Goal: Task Accomplishment & Management: Use online tool/utility

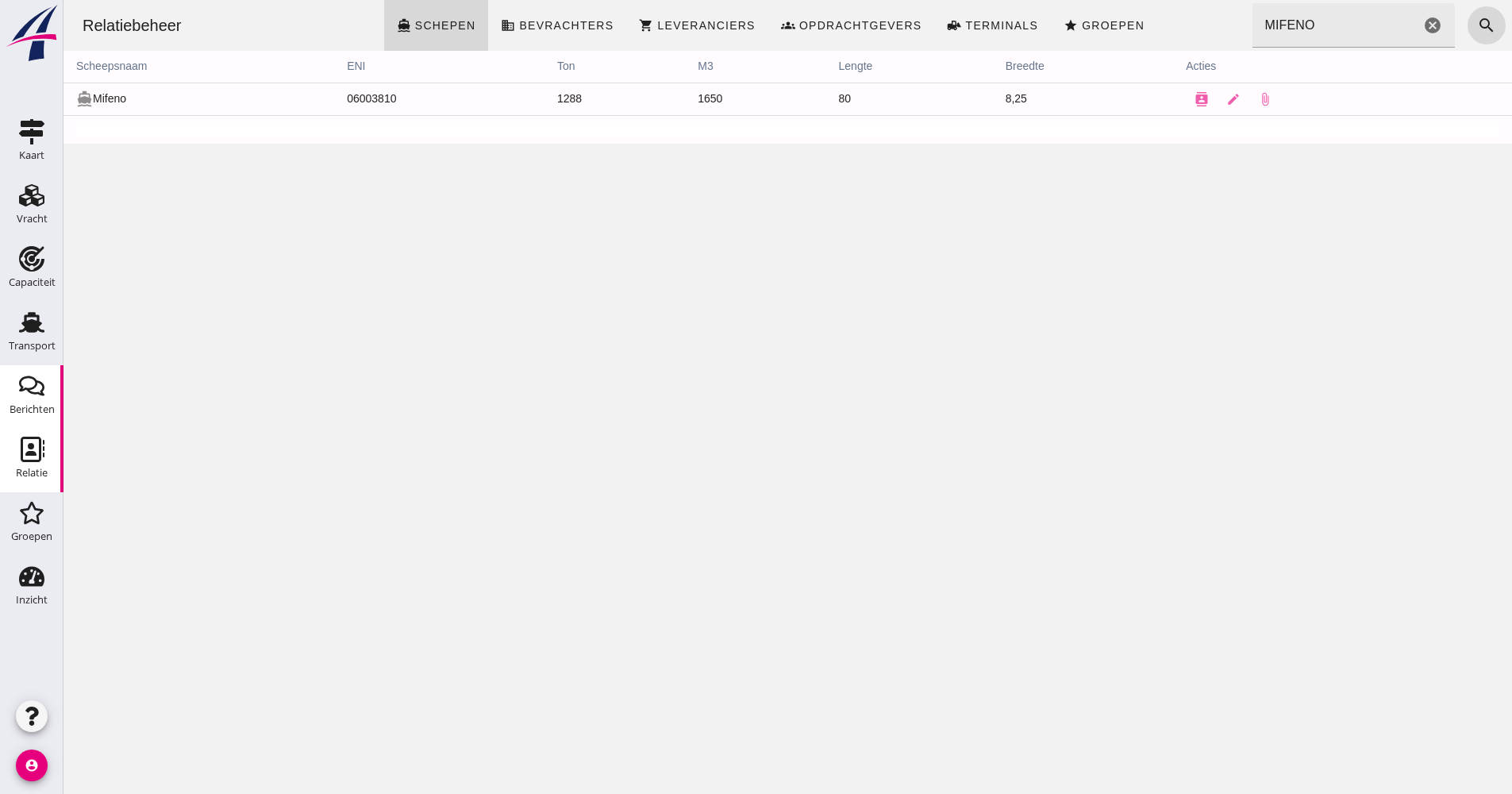
click at [28, 408] on div "Berichten" at bounding box center [32, 408] width 46 height 10
click at [35, 343] on div "Transport" at bounding box center [31, 346] width 47 height 10
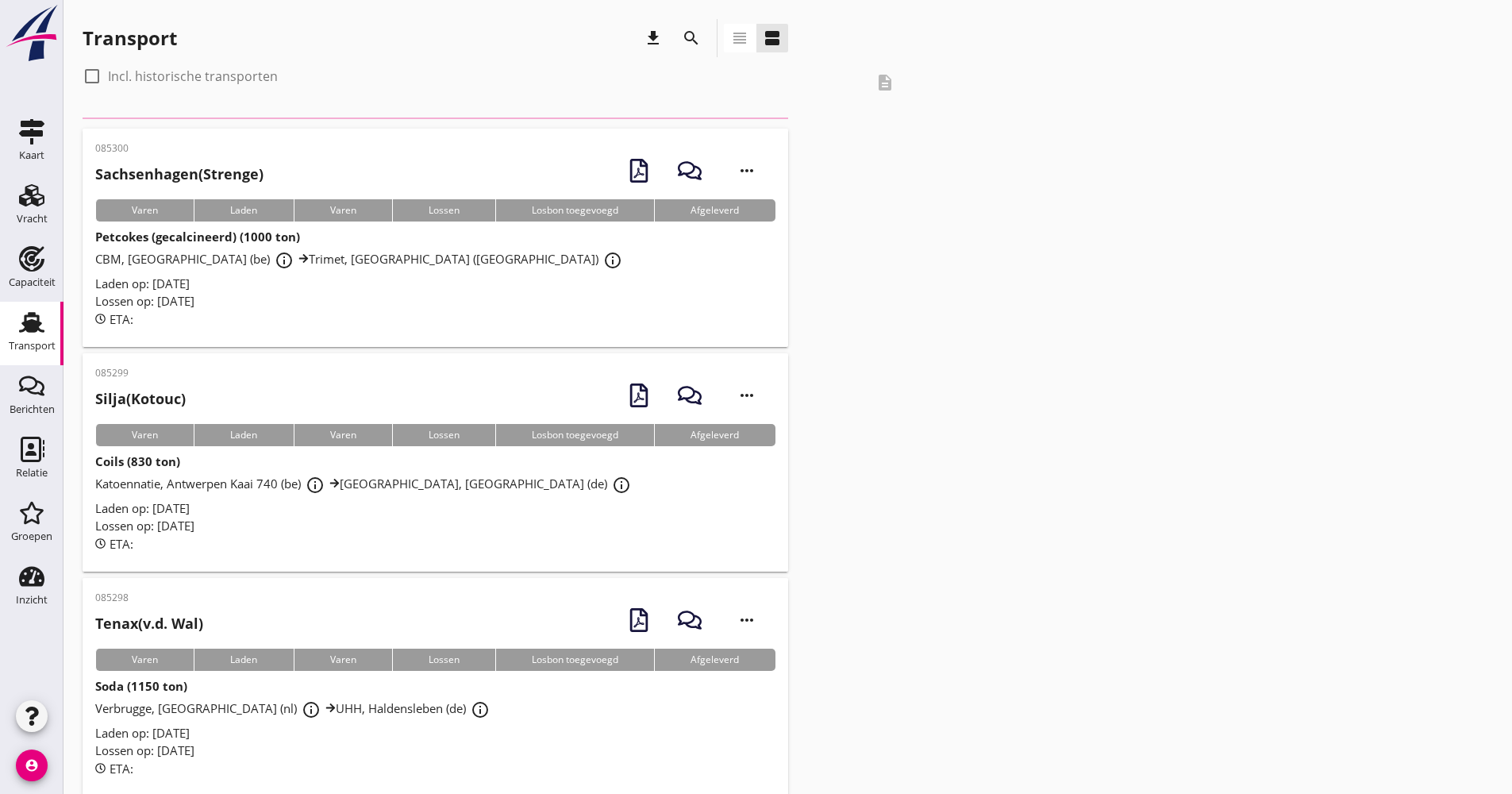
click at [685, 30] on icon "search" at bounding box center [691, 38] width 19 height 19
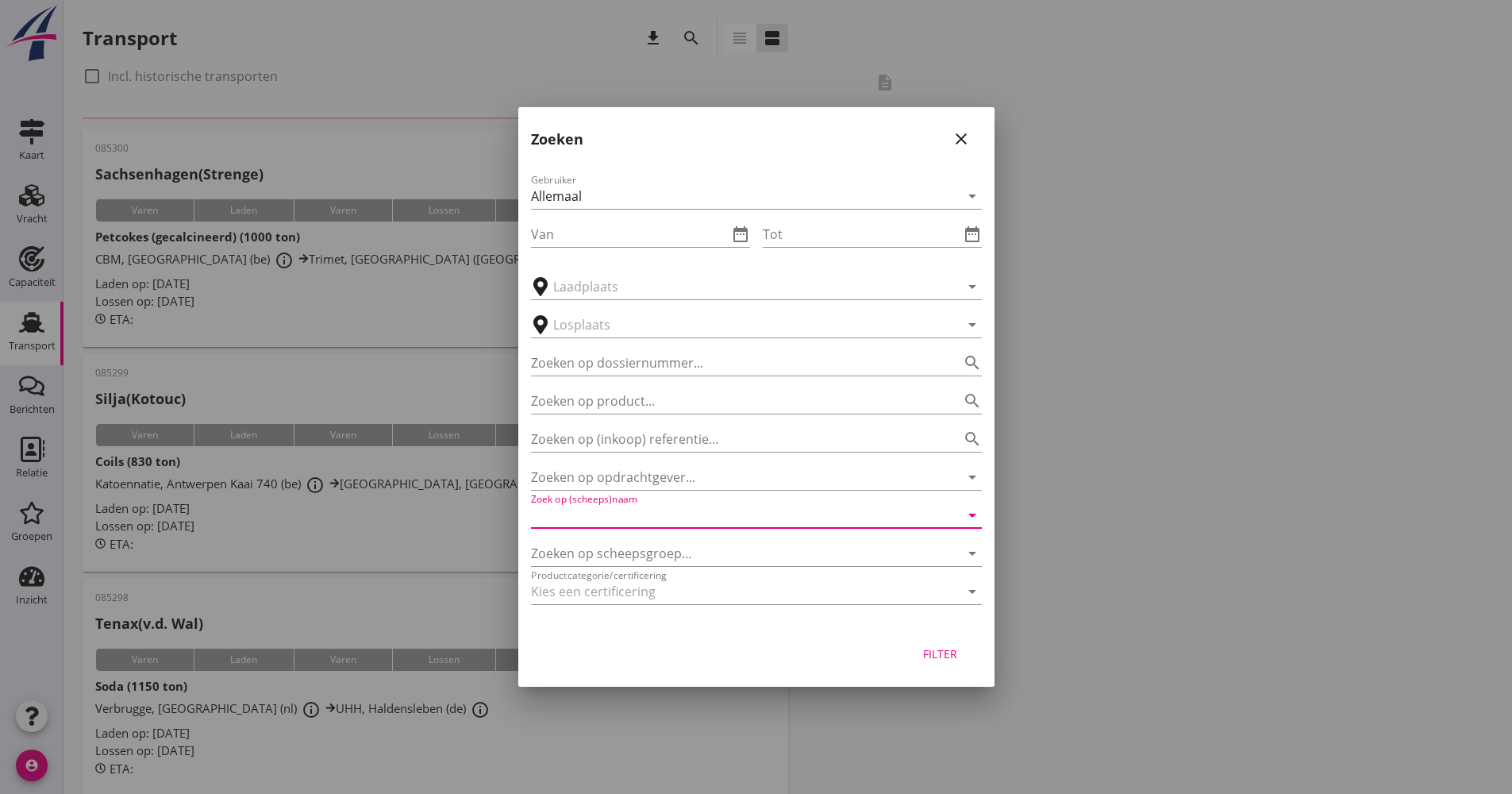
click at [655, 506] on input "Zoek op (scheeps)naam" at bounding box center [734, 515] width 406 height 26
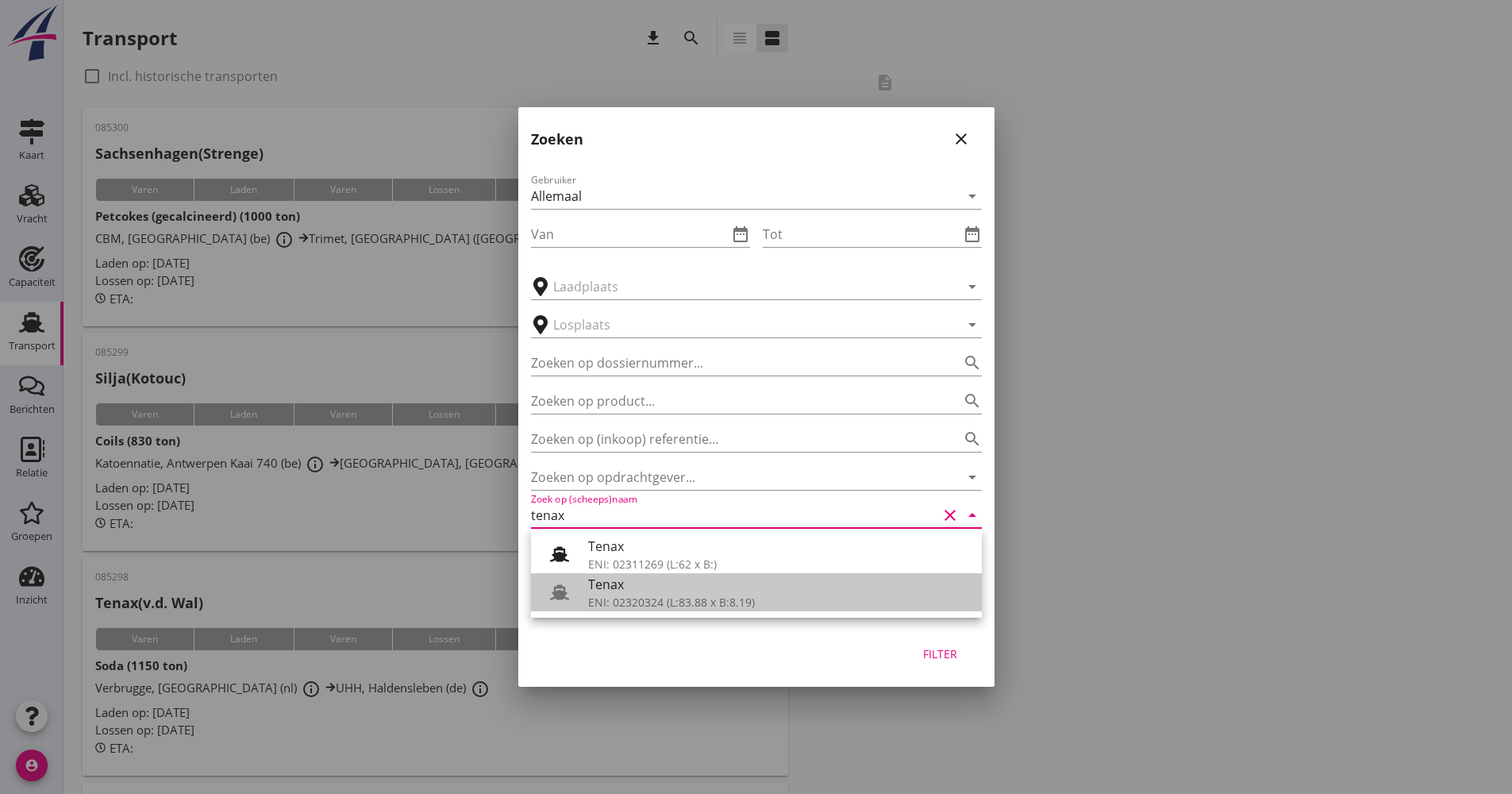
click at [641, 579] on div "Tenax" at bounding box center [778, 584] width 381 height 19
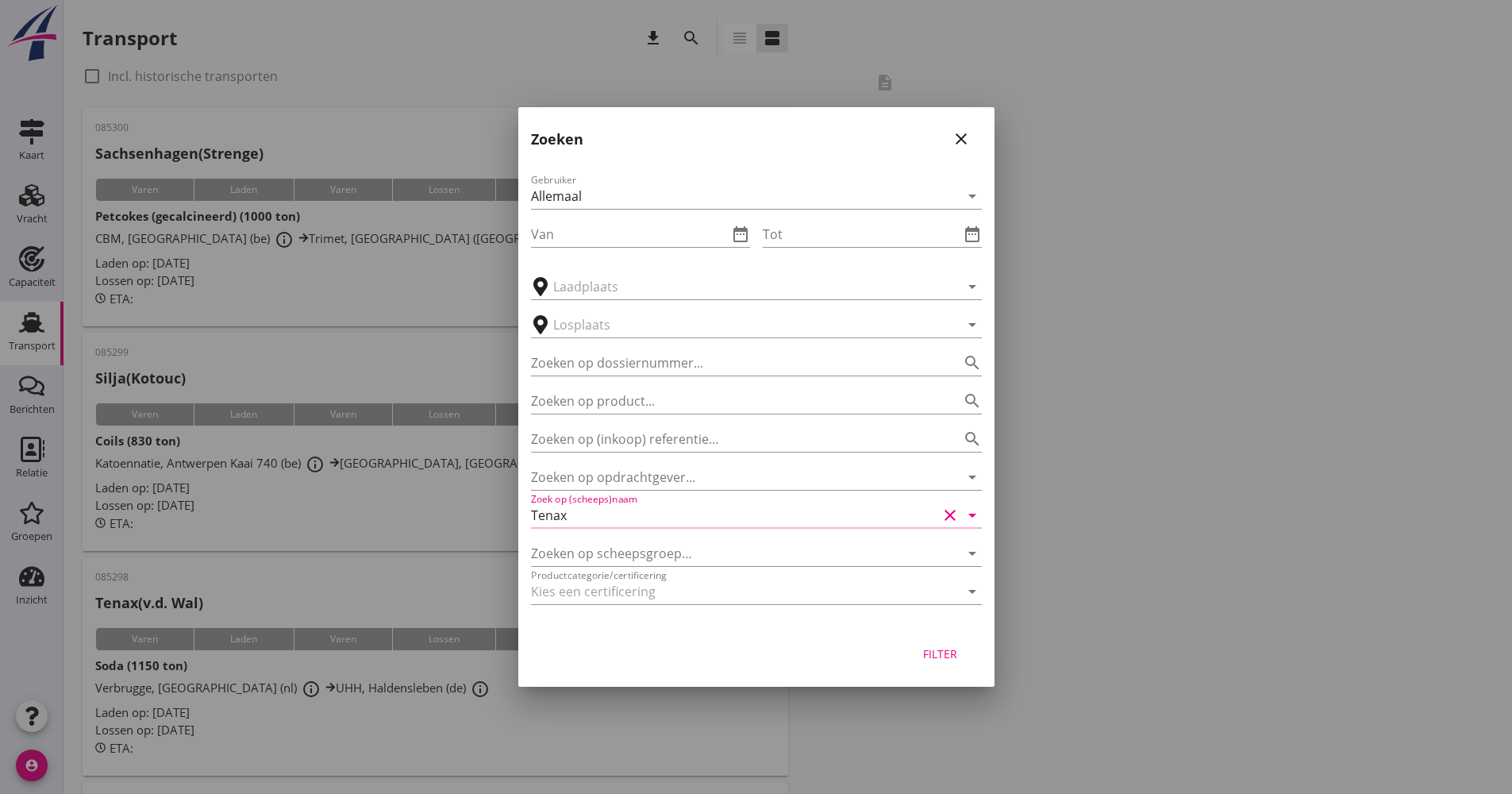
click at [913, 644] on button "Filter" at bounding box center [941, 653] width 70 height 28
type input "Tenax"
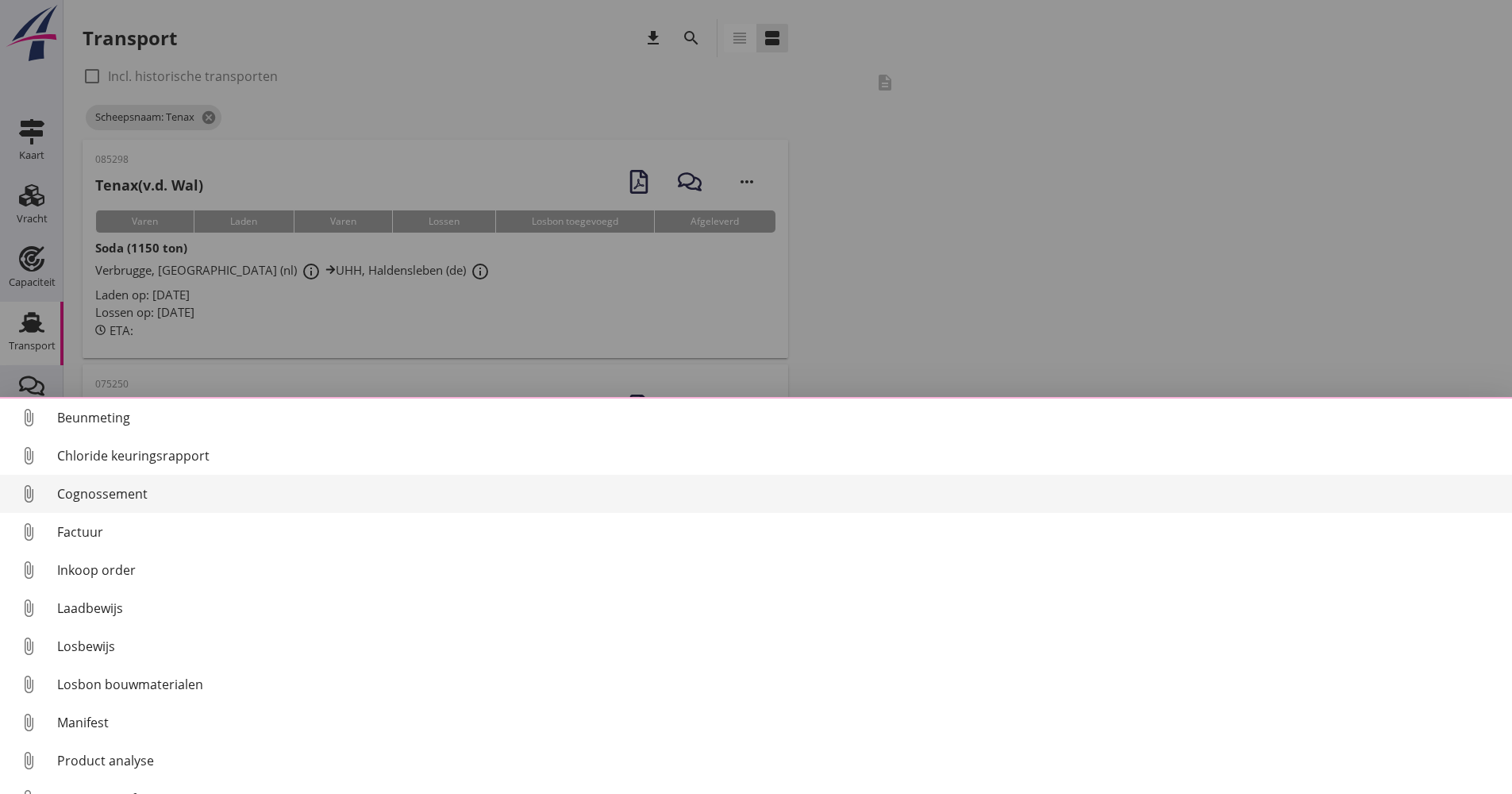
click at [92, 486] on div "Cognossement" at bounding box center [778, 494] width 1443 height 19
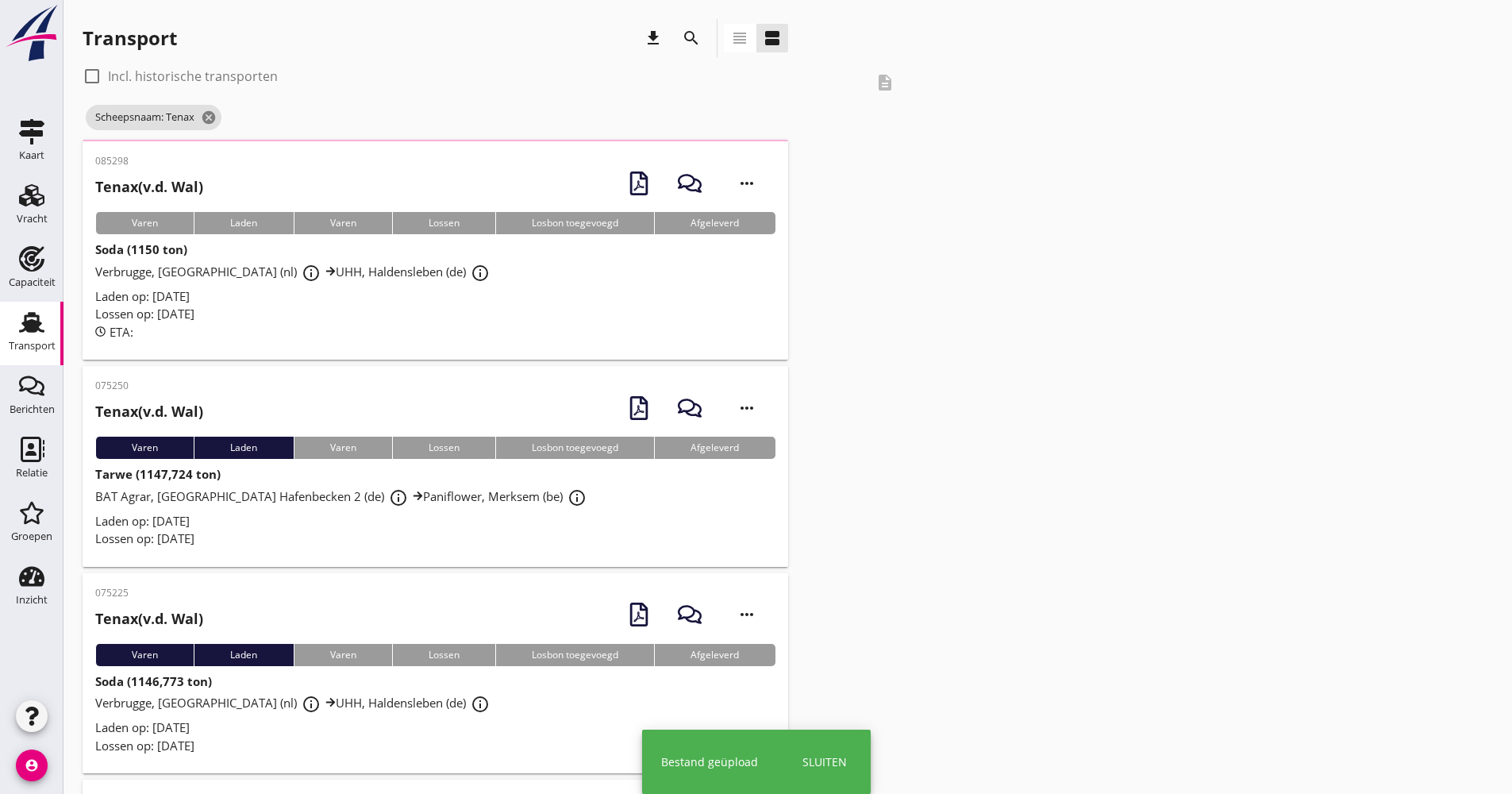
click at [229, 341] on div "085298 Tenax (v.d. Wal) more_horiz Varen Laden Varen Lossen Losbon toegevoegd A…" at bounding box center [435, 251] width 706 height 218
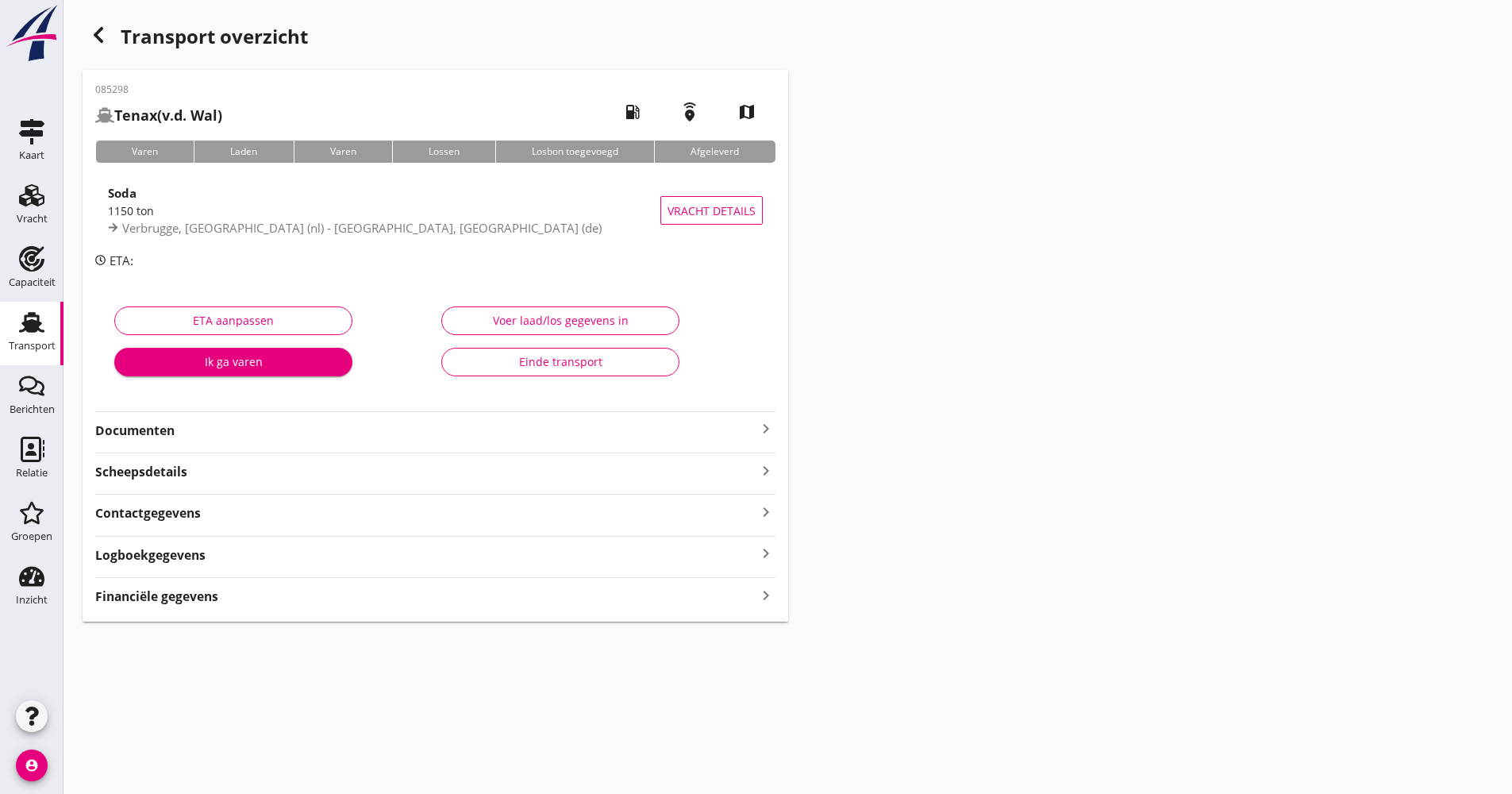
click at [216, 439] on strong "Documenten" at bounding box center [425, 430] width 661 height 18
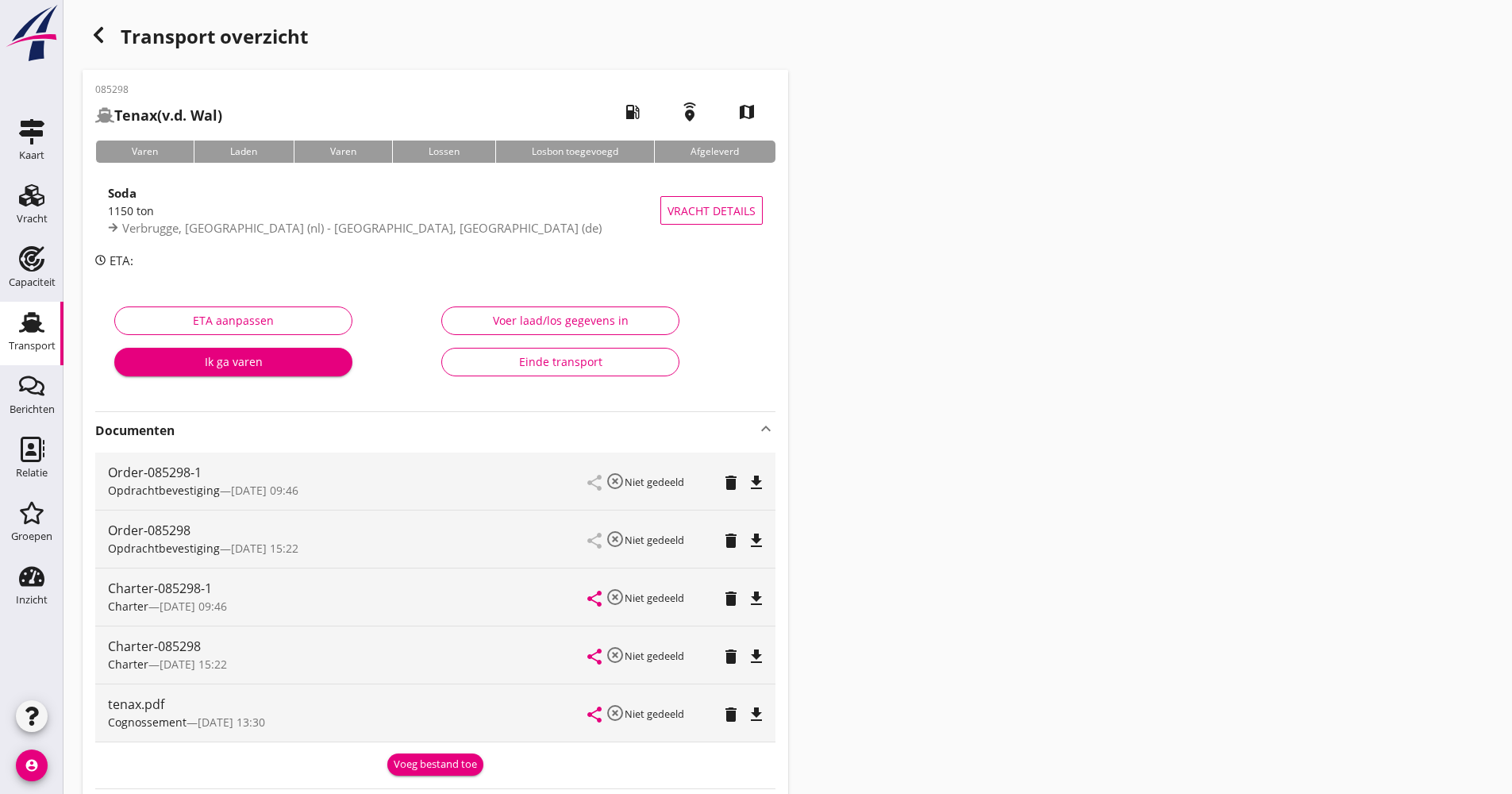
click at [722, 659] on icon "delete" at bounding box center [731, 656] width 19 height 19
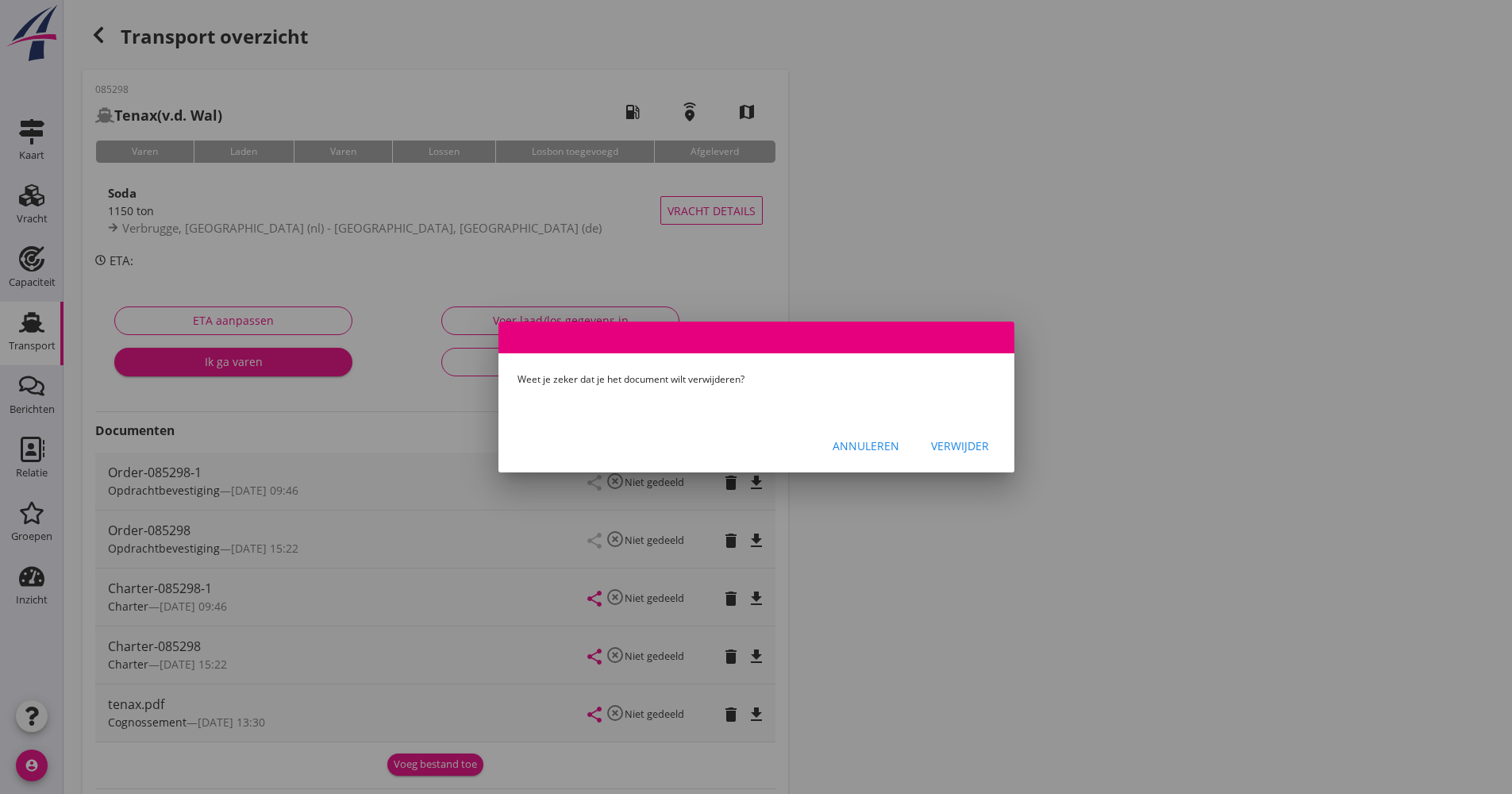
click at [981, 450] on div "Verwijder" at bounding box center [960, 446] width 58 height 17
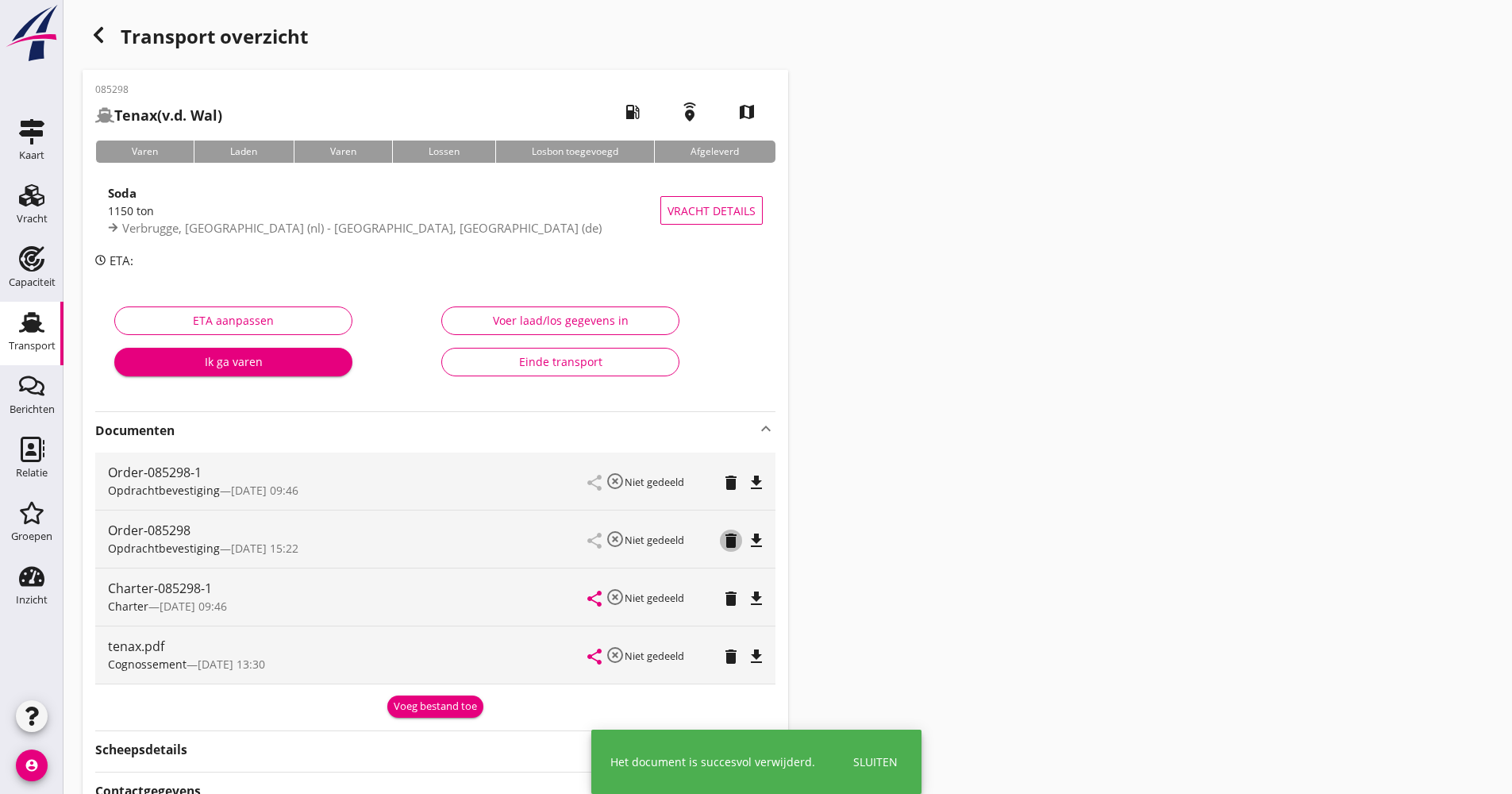
click at [724, 549] on icon "delete" at bounding box center [731, 540] width 19 height 19
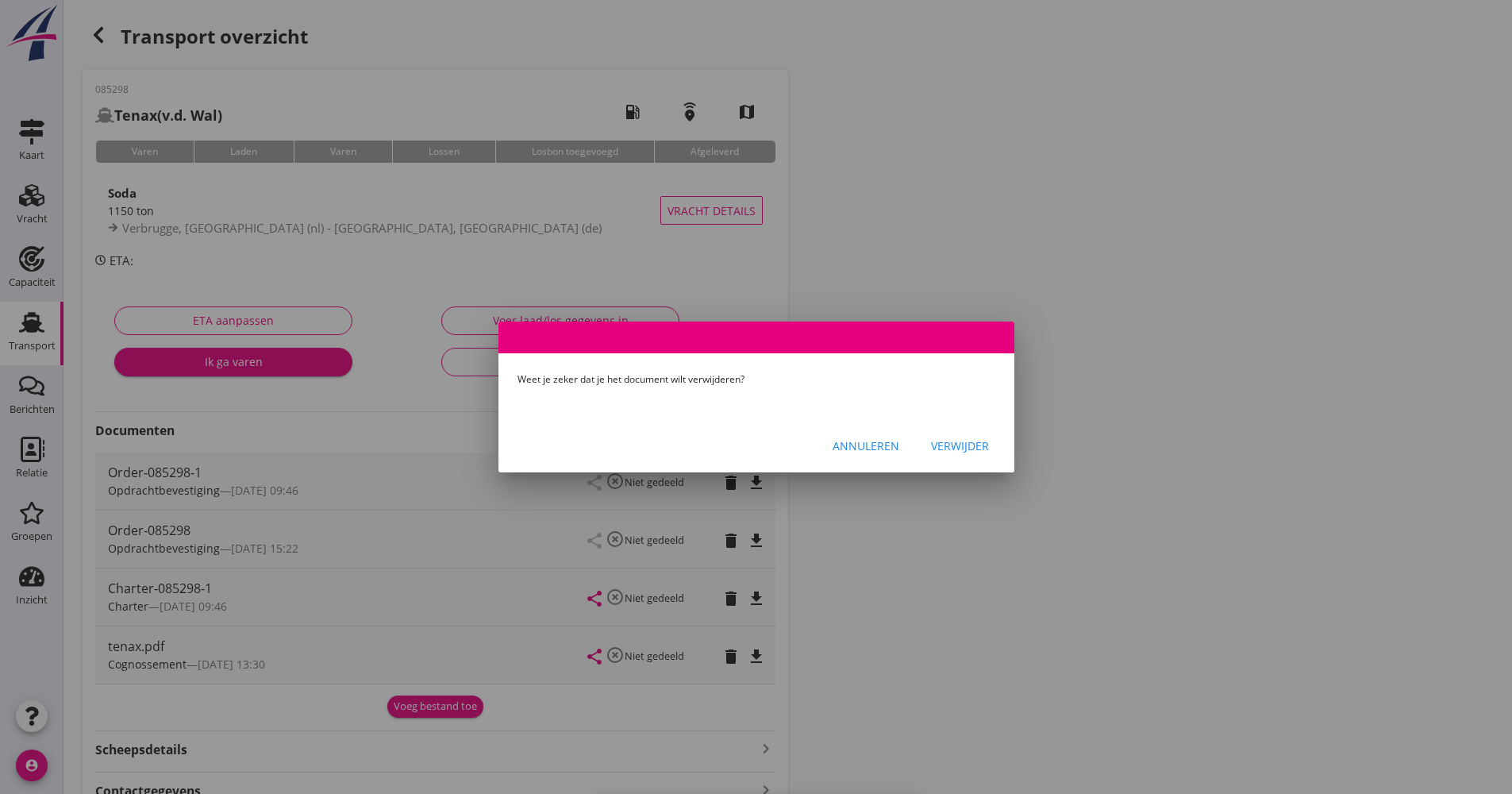
click at [989, 460] on div "Annuleren Verwijder" at bounding box center [756, 445] width 516 height 54
click at [985, 447] on div "Verwijder" at bounding box center [960, 446] width 58 height 17
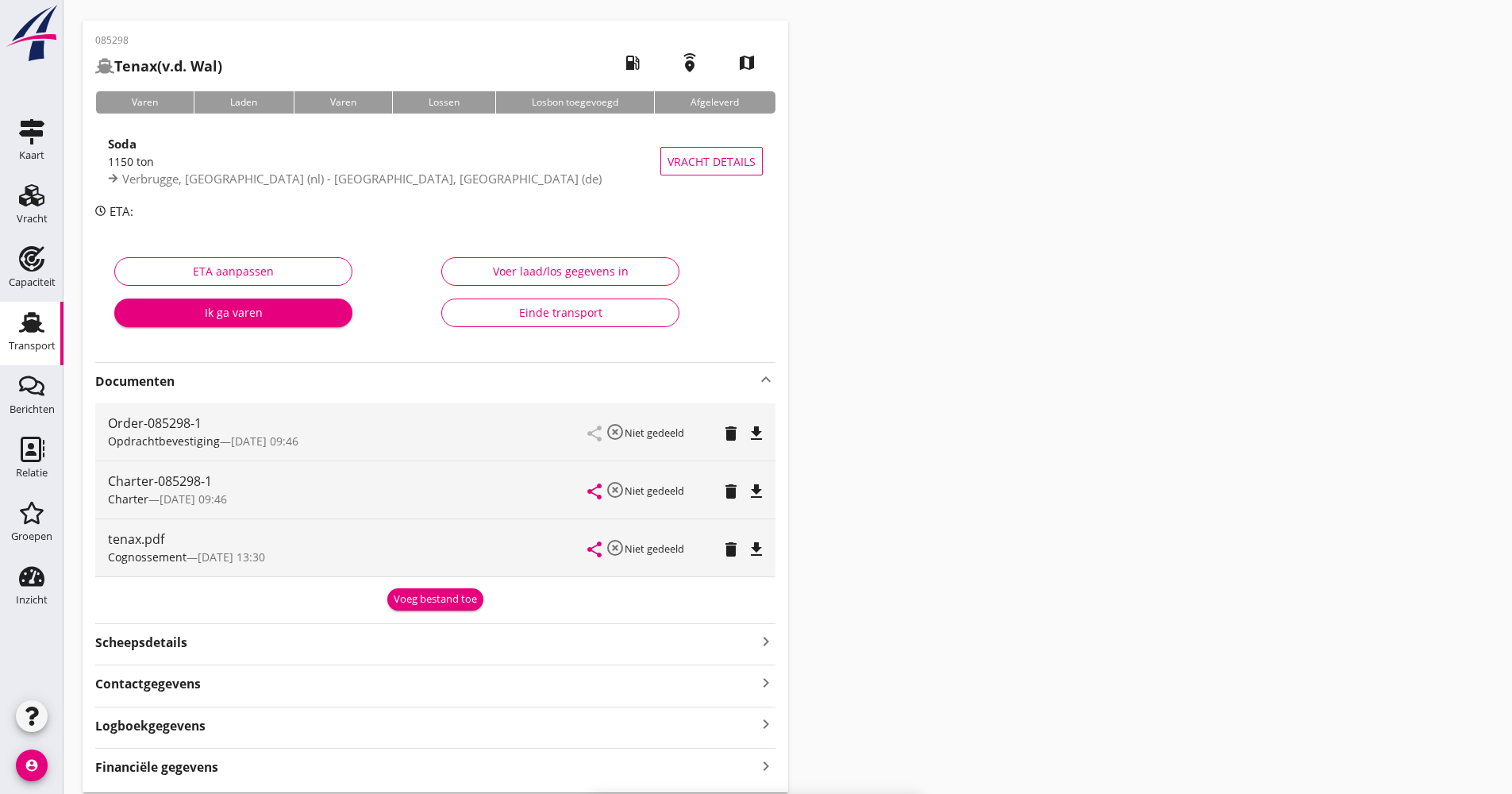
scroll to position [104, 0]
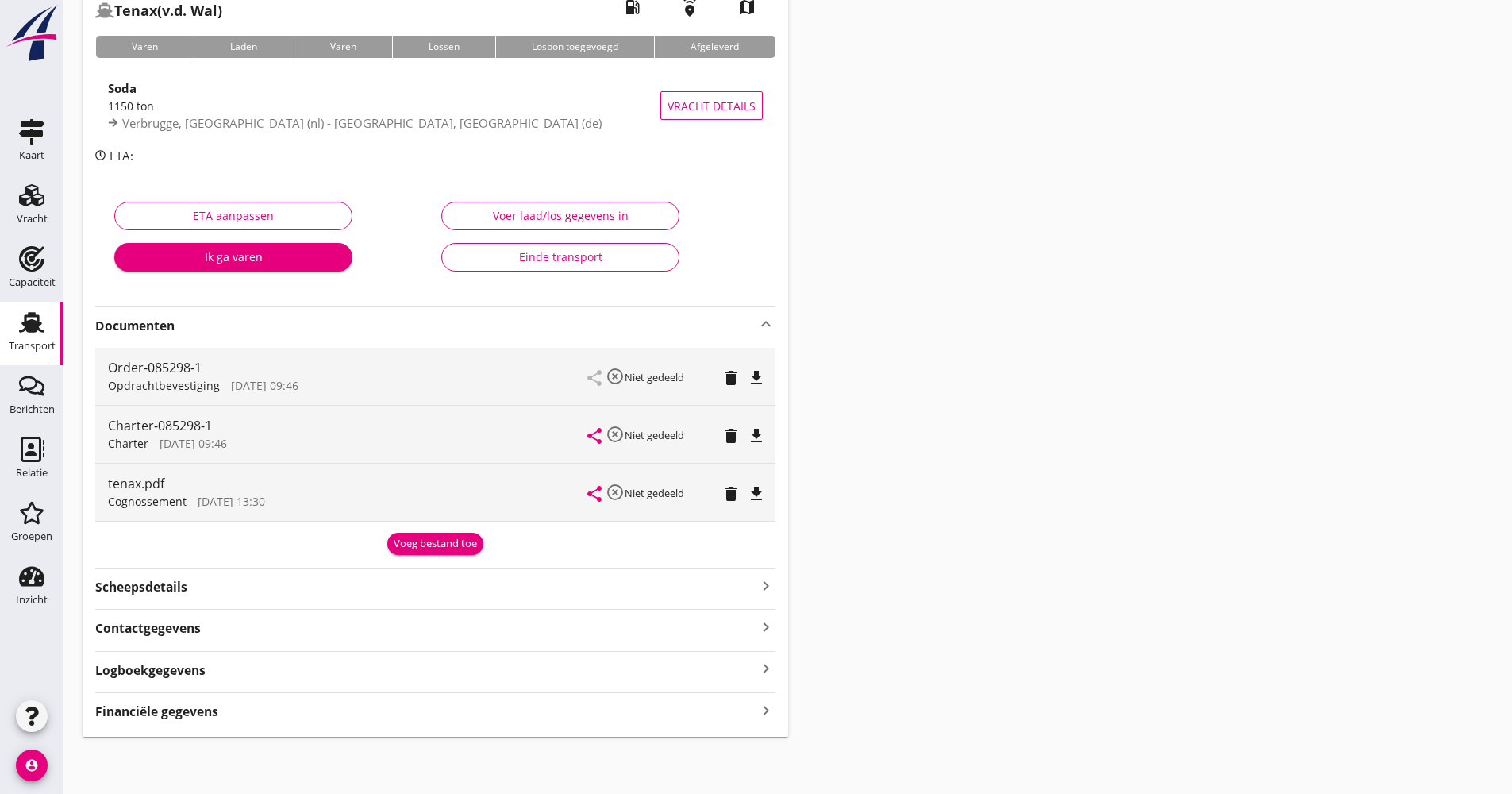
drag, startPoint x: 289, startPoint y: 661, endPoint x: 315, endPoint y: 666, distance: 26.5
click at [289, 662] on div "Logboekgegevens keyboard_arrow_right" at bounding box center [435, 669] width 680 height 22
click at [737, 736] on div "edit Herkomst Verbrugge, [GEOGRAPHIC_DATA] (nl)" at bounding box center [461, 749] width 630 height 51
click at [755, 732] on icon "edit" at bounding box center [755, 738] width 19 height 19
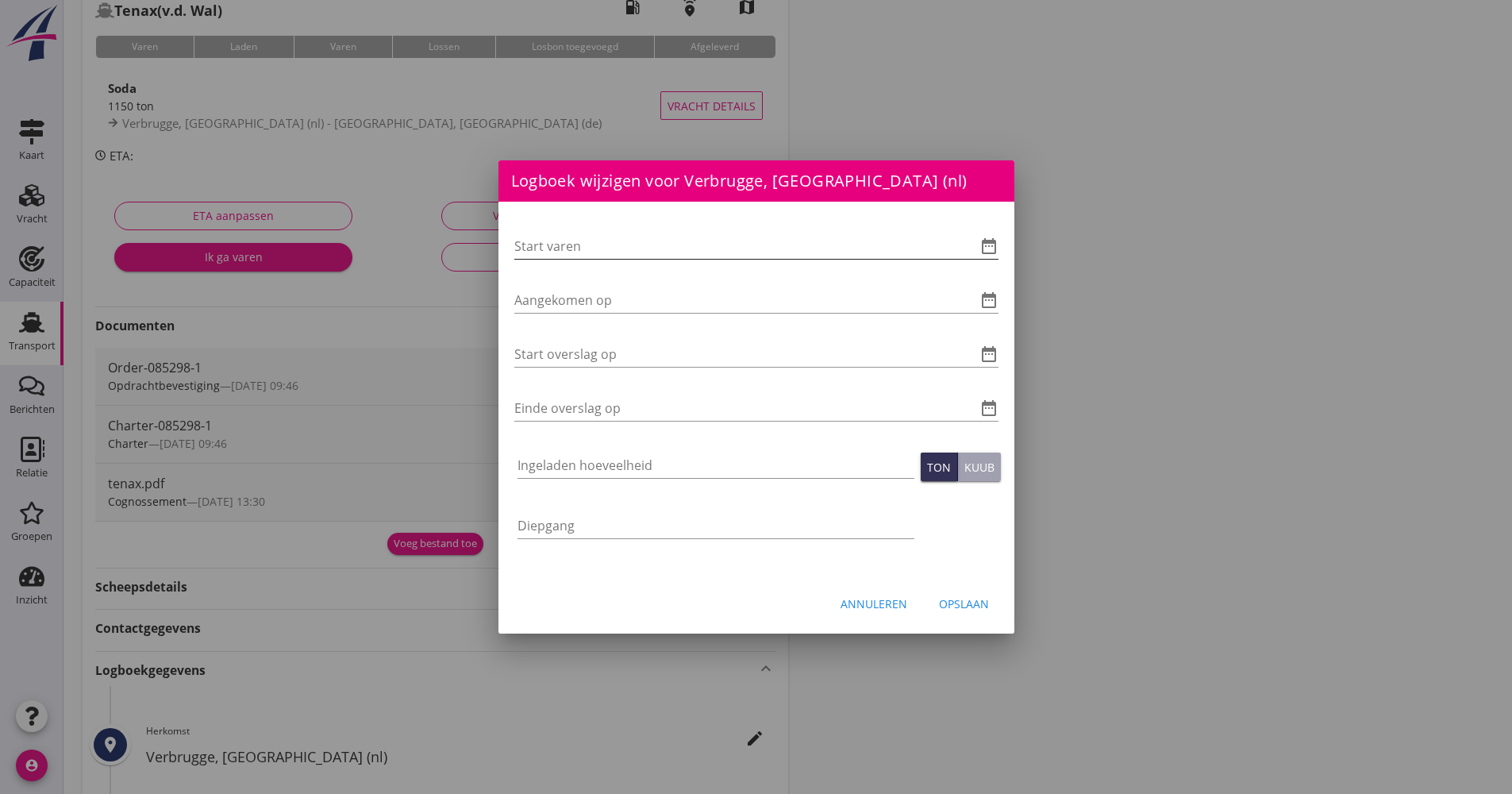
click at [985, 252] on icon "date_range" at bounding box center [990, 246] width 19 height 19
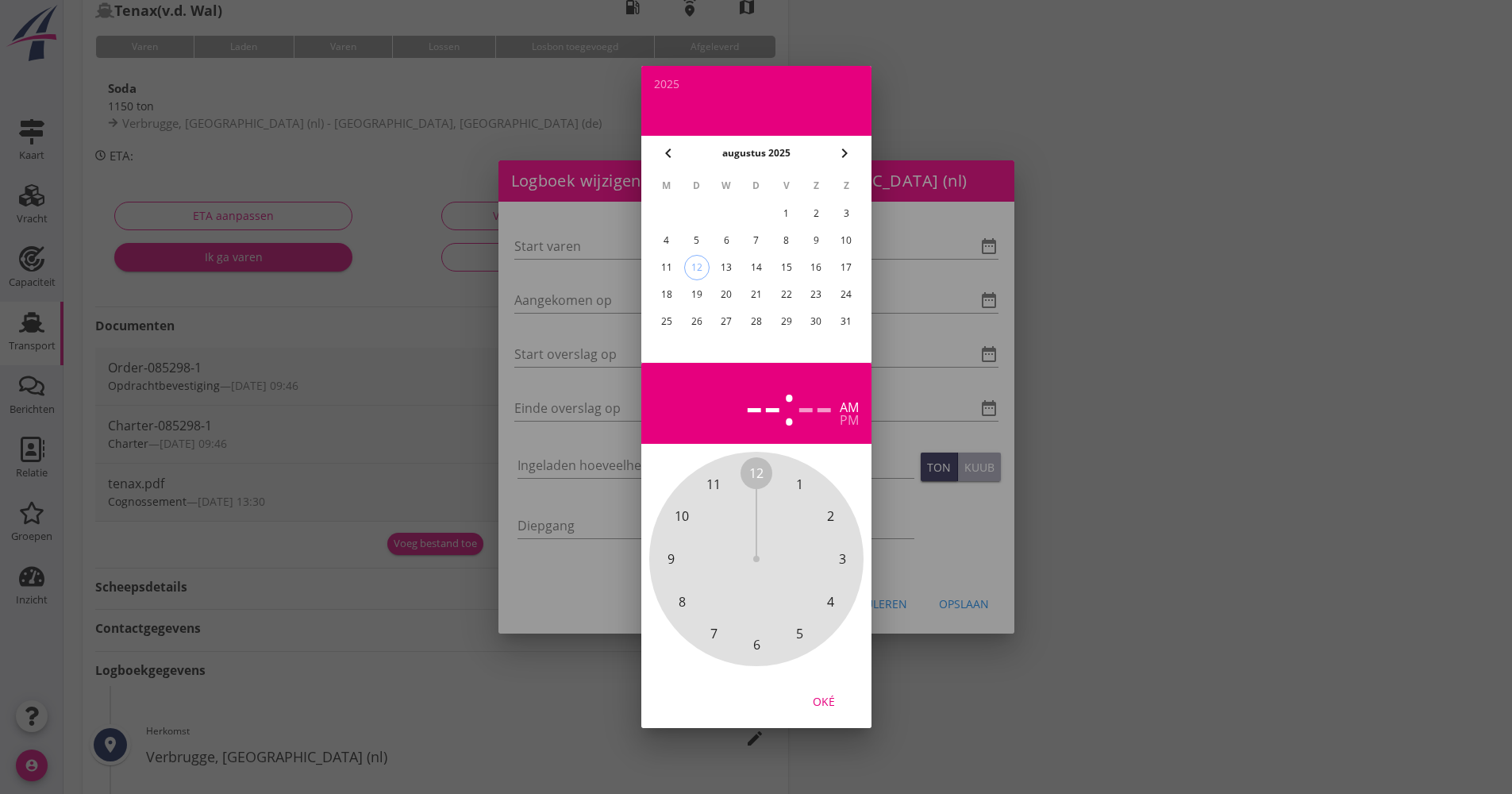
click at [704, 273] on div "12" at bounding box center [696, 267] width 24 height 24
drag, startPoint x: 763, startPoint y: 469, endPoint x: 763, endPoint y: 610, distance: 141.0
click at [763, 610] on div "12 1 2 3 4 5 6 7 8 9 10 11" at bounding box center [756, 558] width 172 height 172
click at [759, 482] on span "00" at bounding box center [756, 473] width 31 height 31
click at [828, 708] on div "Oké" at bounding box center [823, 702] width 45 height 17
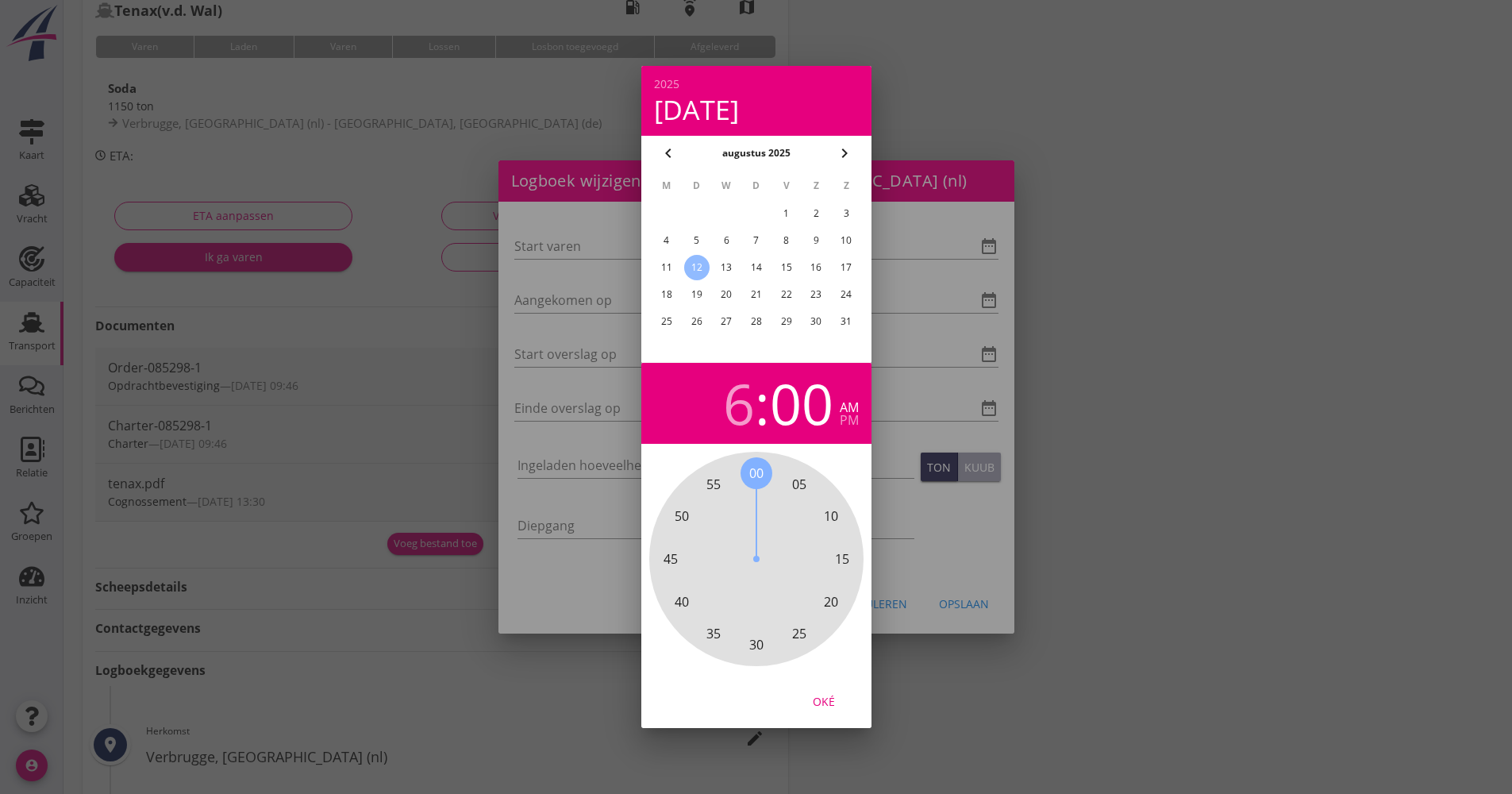
type input "[DATE] 06:00"
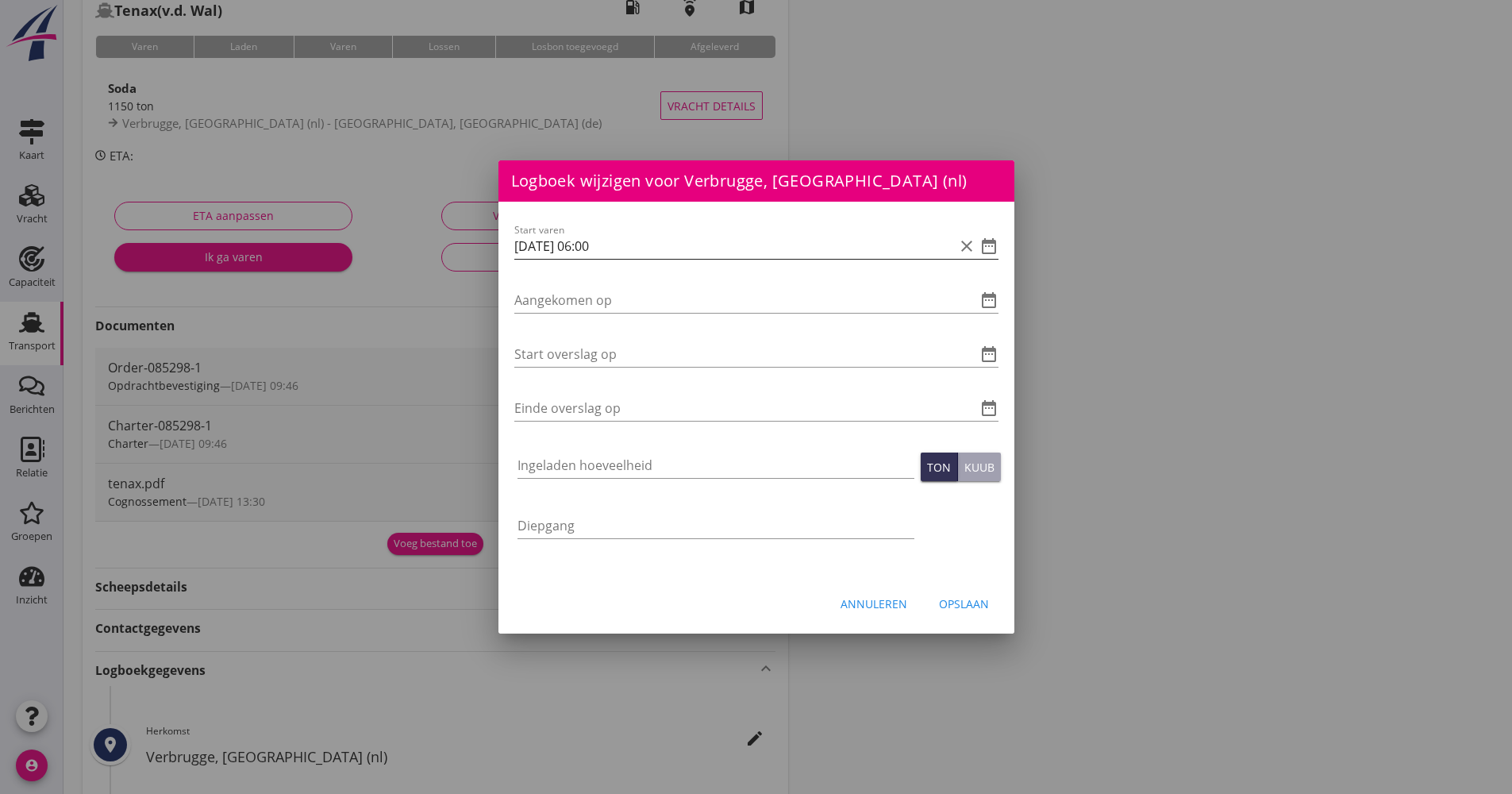
drag, startPoint x: 660, startPoint y: 259, endPoint x: 539, endPoint y: 244, distance: 121.9
click at [485, 250] on div "Logboek wijzigen voor UHH, Haldensleben (de) Start varen date_range Aangekomen …" at bounding box center [756, 536] width 1512 height 1280
drag, startPoint x: 654, startPoint y: 255, endPoint x: 472, endPoint y: 239, distance: 182.7
click at [472, 239] on div "Logboek wijzigen voor UHH, Haldensleben (de) Start varen date_range Aangekomen …" at bounding box center [756, 536] width 1512 height 1280
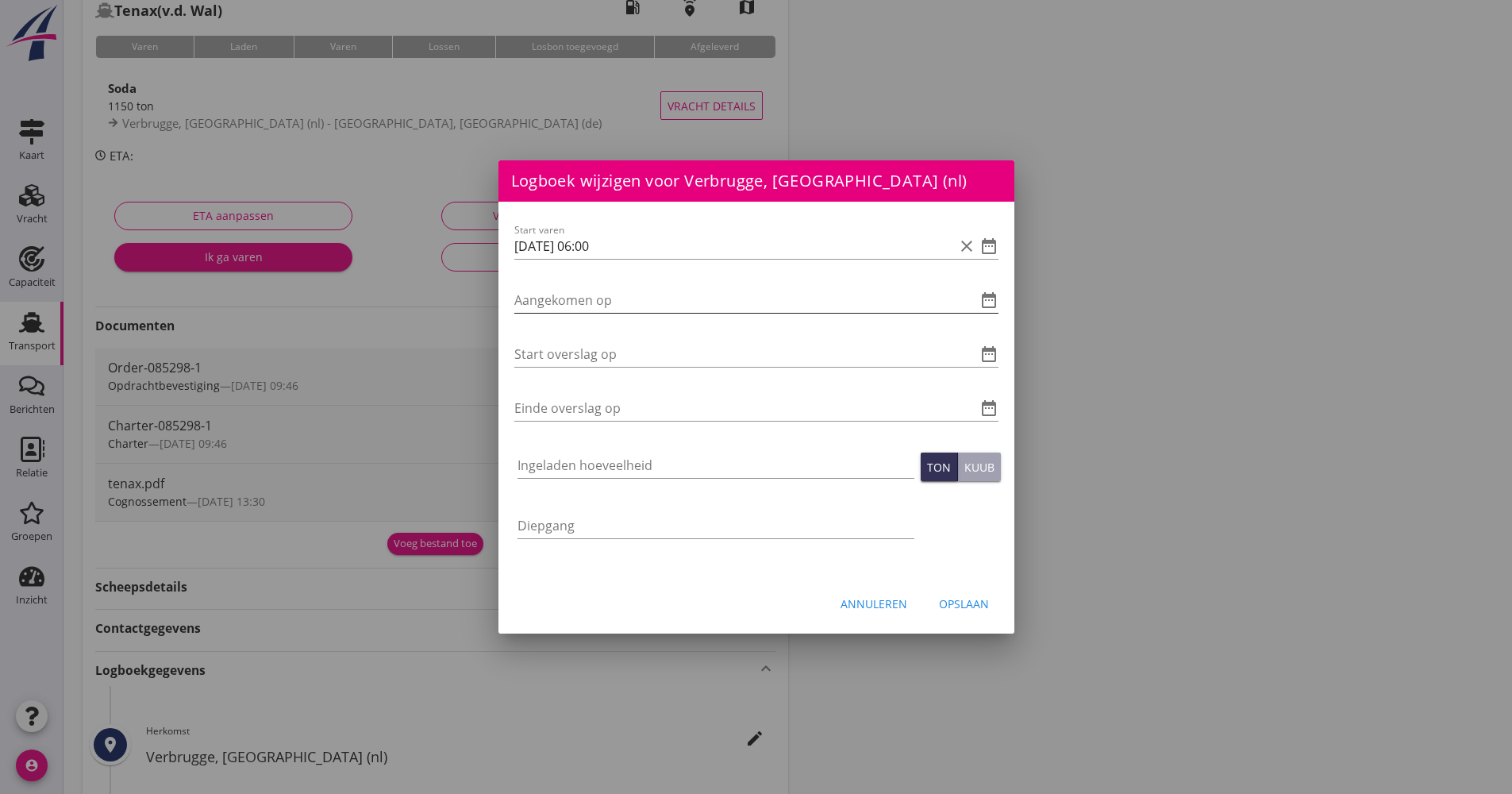
drag, startPoint x: 590, startPoint y: 288, endPoint x: 567, endPoint y: 297, distance: 24.7
click at [567, 297] on input "Aangekomen op" at bounding box center [734, 300] width 440 height 26
paste input "[DATE] 06:00"
type input "[DATE] 06:00"
paste input "[DATE] 06:00"
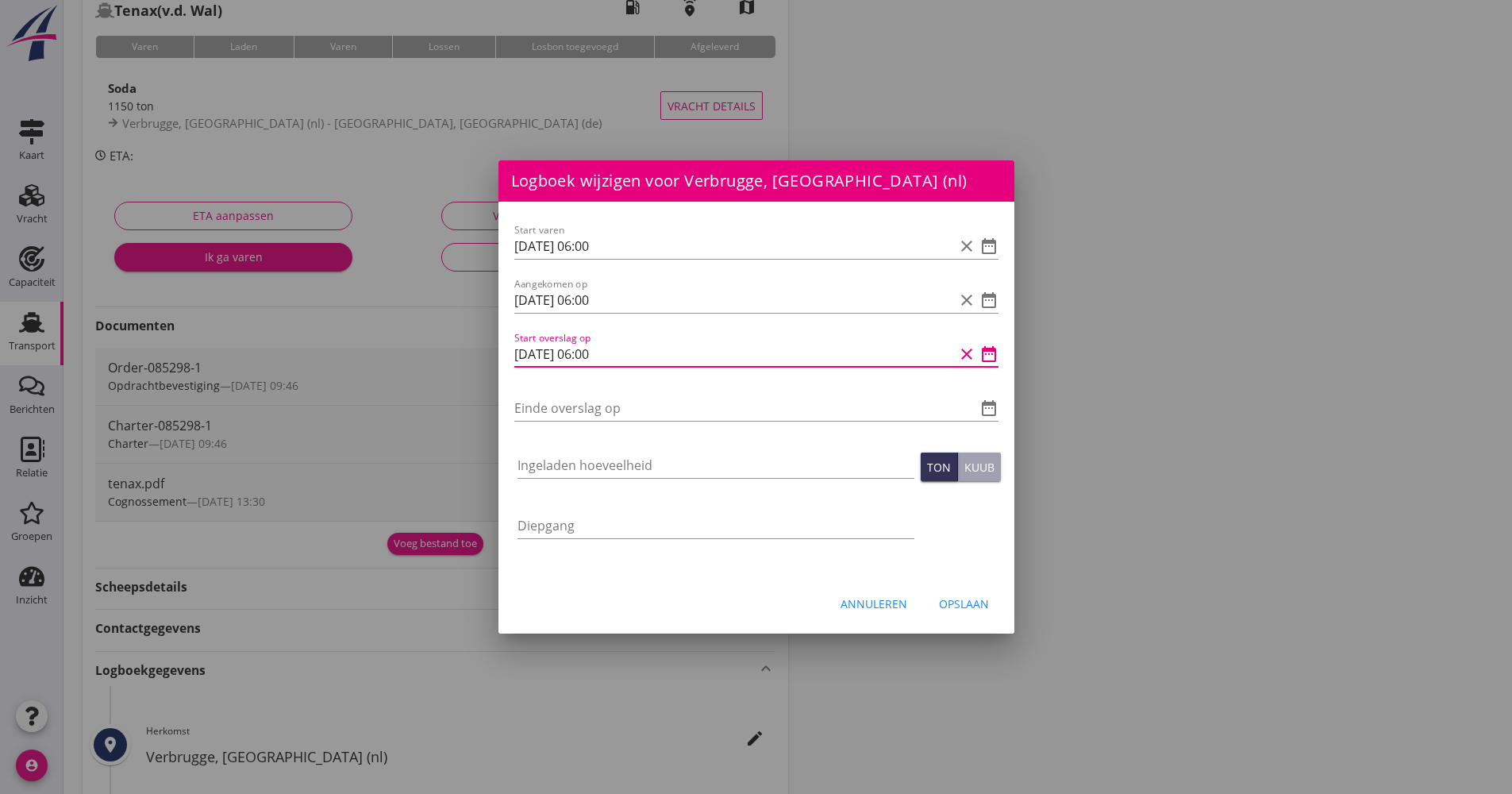
drag, startPoint x: 597, startPoint y: 352, endPoint x: 587, endPoint y: 350, distance: 10.2
click at [587, 350] on input "[DATE] 06:00" at bounding box center [734, 353] width 440 height 26
drag, startPoint x: 627, startPoint y: 357, endPoint x: 510, endPoint y: 350, distance: 117.2
click at [510, 350] on div "Start varen [DATE] 06:00 clear date_range Aangekomen op [DATE] 06:00 clear date…" at bounding box center [756, 388] width 516 height 375
type input "[DATE] 10:00"
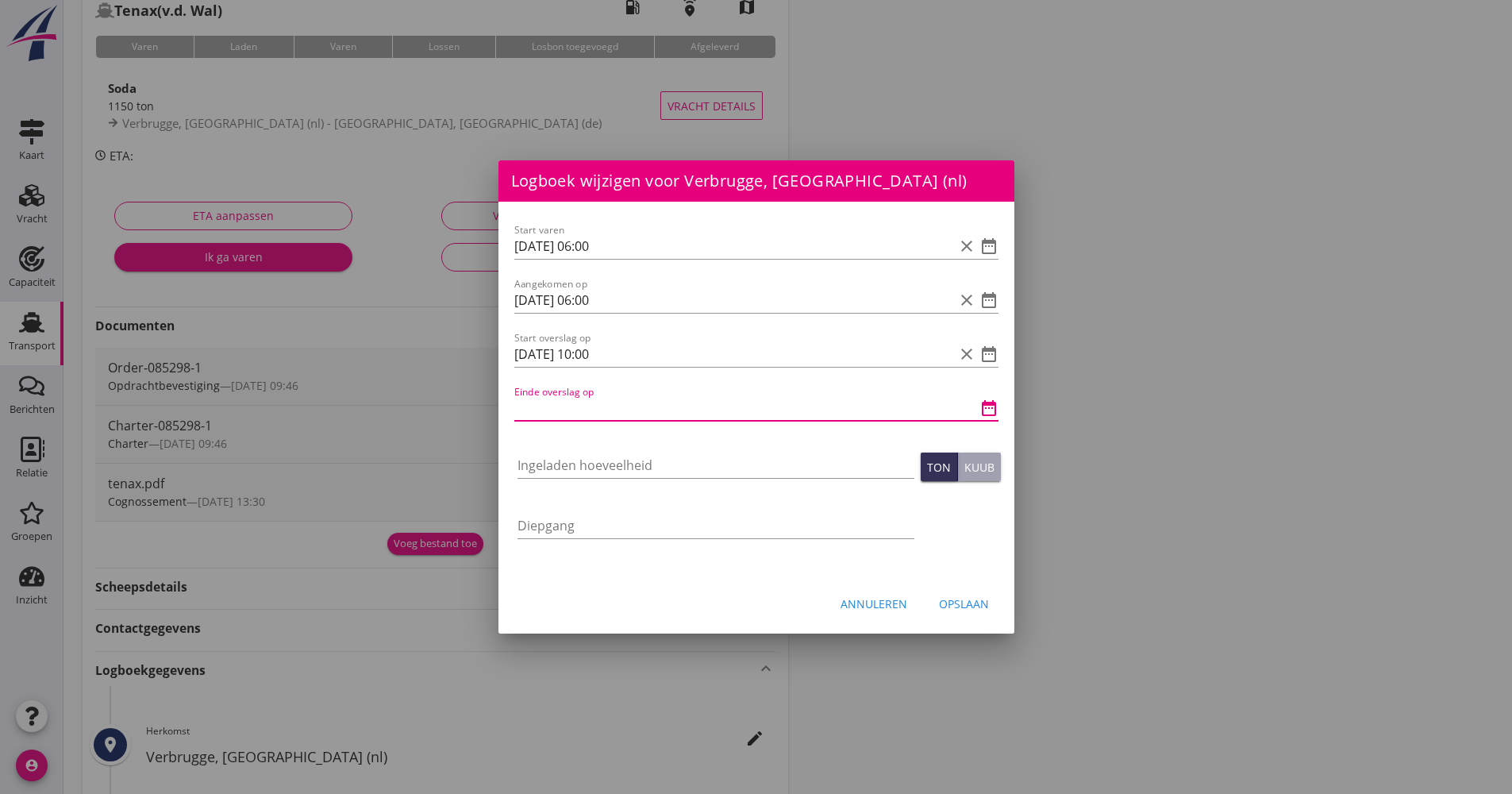
paste input "[DATE] 10:00"
drag, startPoint x: 628, startPoint y: 408, endPoint x: 587, endPoint y: 405, distance: 41.1
click at [584, 407] on input "[DATE] 10:00" at bounding box center [734, 407] width 440 height 26
type input "[DATE] 12:30"
click at [558, 452] on div "Ingeladen hoeveelheid" at bounding box center [716, 468] width 397 height 51
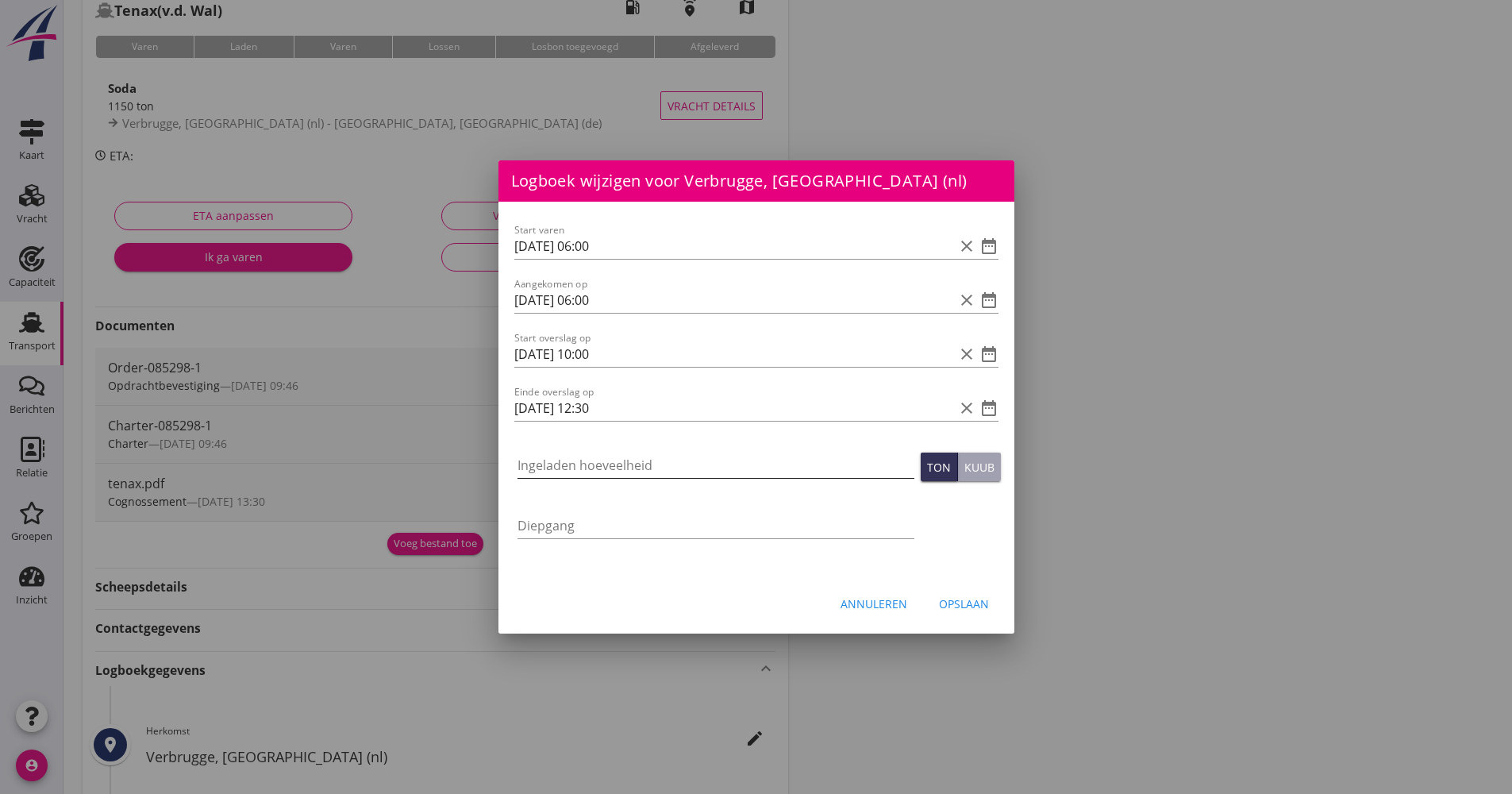
click at [568, 459] on input "Ingeladen hoeveelheid" at bounding box center [716, 464] width 397 height 26
click at [778, 477] on input "Ingeladen hoeveelheid" at bounding box center [716, 464] width 397 height 26
type input "1137.800"
click at [946, 602] on div "Opslaan" at bounding box center [964, 604] width 50 height 17
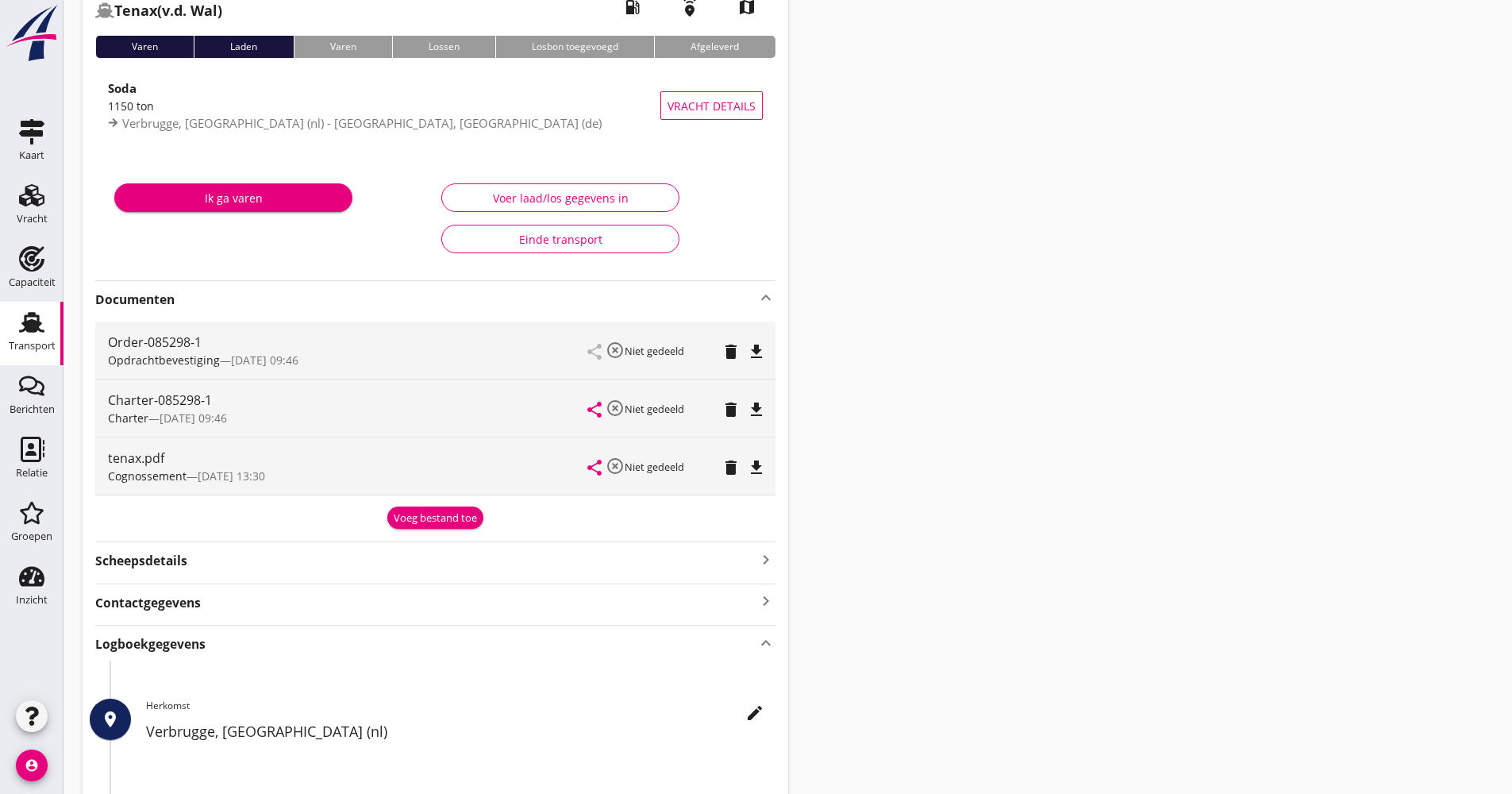
click at [39, 336] on div "Transport" at bounding box center [31, 346] width 47 height 22
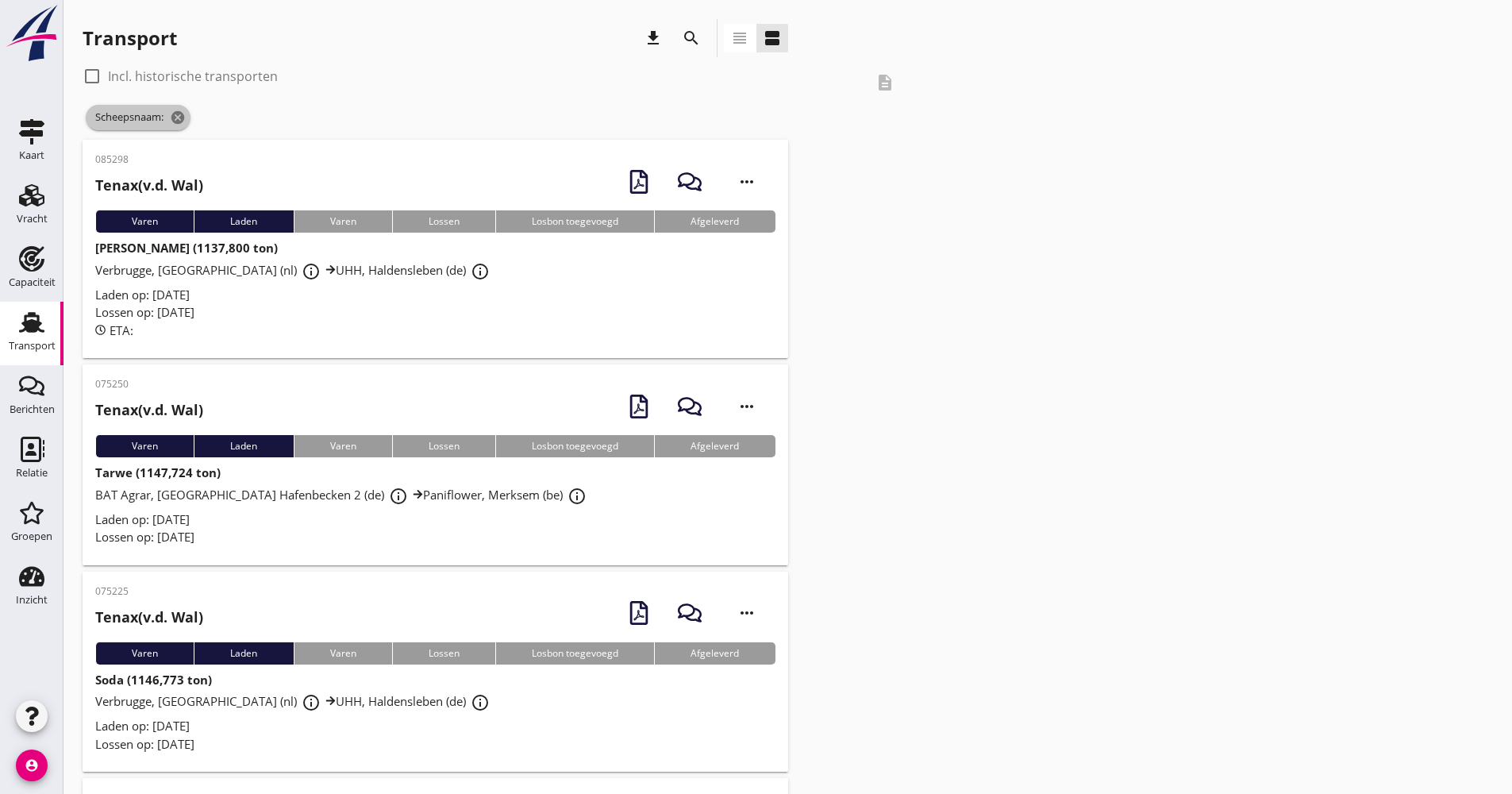
click at [188, 114] on span "Scheepsnaam: cancel" at bounding box center [138, 117] width 104 height 26
click at [177, 118] on icon "cancel" at bounding box center [178, 117] width 16 height 16
